Goal: Task Accomplishment & Management: Use online tool/utility

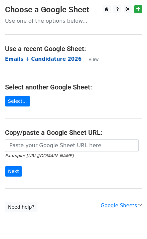
click at [40, 59] on strong "Emails + Candidature 2026" at bounding box center [43, 59] width 76 height 6
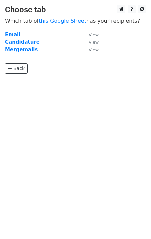
click at [24, 53] on p "← Back" at bounding box center [75, 63] width 141 height 20
click at [22, 50] on strong "Mergemails" at bounding box center [21, 50] width 33 height 6
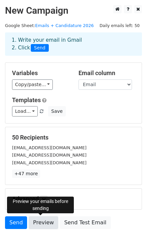
click at [43, 223] on link "Preview" at bounding box center [43, 222] width 29 height 13
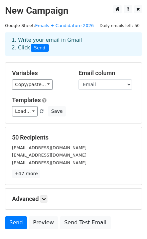
click at [87, 108] on div "Load... No templates saved Save" at bounding box center [73, 111] width 133 height 10
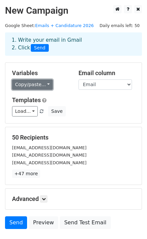
click at [41, 85] on link "Copy/paste..." at bounding box center [32, 84] width 41 height 10
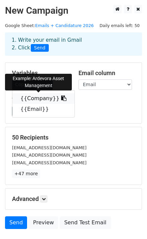
click at [46, 97] on link "{{Company}}" at bounding box center [43, 98] width 62 height 11
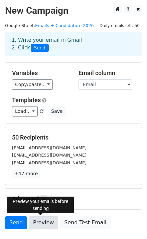
click at [44, 223] on link "Preview" at bounding box center [43, 222] width 29 height 13
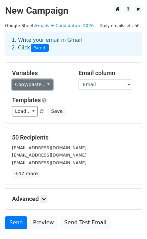
click at [32, 88] on link "Copy/paste..." at bounding box center [32, 84] width 41 height 10
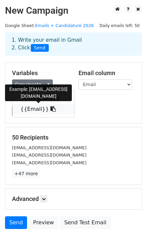
click at [50, 107] on icon at bounding box center [52, 108] width 5 height 5
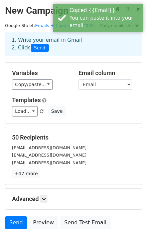
click at [38, 92] on div "Variables Copy/paste... {{Company}} {{Email}} Email column Company Email Templa…" at bounding box center [73, 93] width 136 height 60
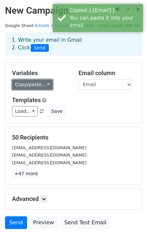
click at [33, 85] on link "Copy/paste..." at bounding box center [32, 84] width 41 height 10
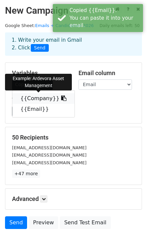
click at [34, 98] on link "{{Company}}" at bounding box center [43, 98] width 62 height 11
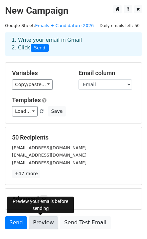
click at [41, 220] on link "Preview" at bounding box center [43, 222] width 29 height 13
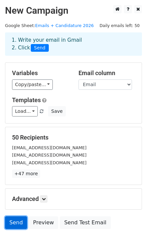
click at [13, 223] on link "Send" at bounding box center [16, 222] width 22 height 13
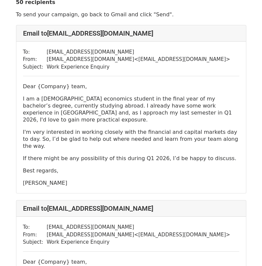
scroll to position [23, 0]
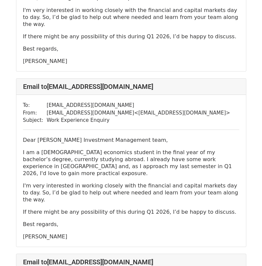
scroll to position [7914, 0]
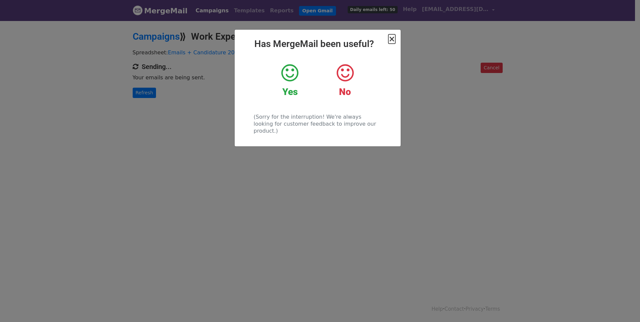
click at [394, 39] on span "×" at bounding box center [392, 38] width 7 height 9
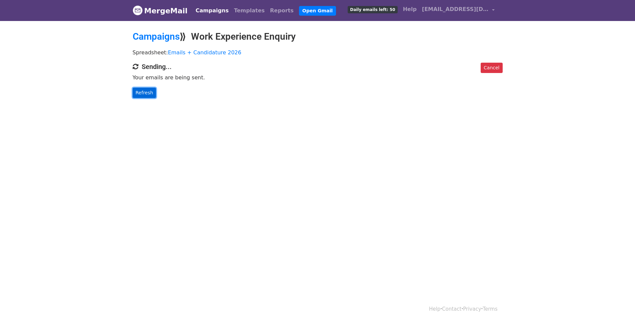
click at [144, 96] on link "Refresh" at bounding box center [145, 93] width 24 height 10
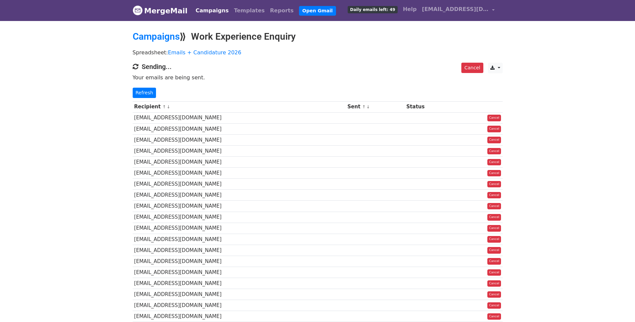
click at [211, 8] on link "Campaigns" at bounding box center [212, 10] width 38 height 13
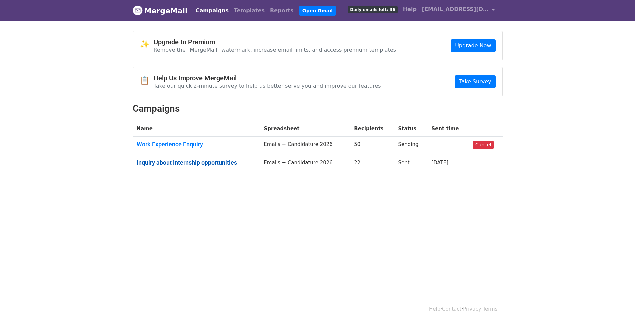
click at [200, 164] on link "Inquiry about internship opportunities" at bounding box center [196, 162] width 119 height 7
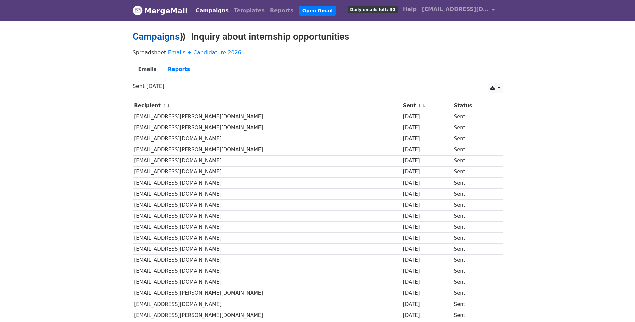
click at [165, 37] on link "Campaigns" at bounding box center [156, 36] width 47 height 11
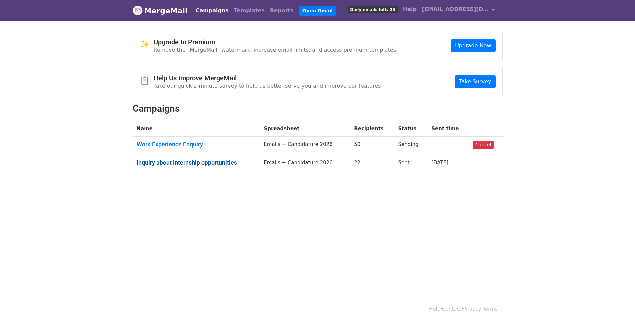
click at [178, 166] on link "Inquiry about internship opportunities" at bounding box center [196, 162] width 119 height 7
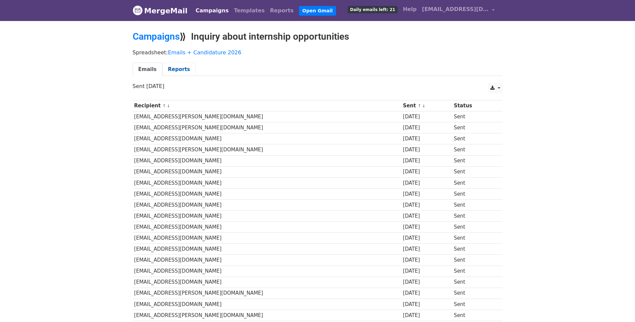
click at [174, 70] on link "Reports" at bounding box center [178, 70] width 33 height 14
